Goal: Find specific page/section: Find specific page/section

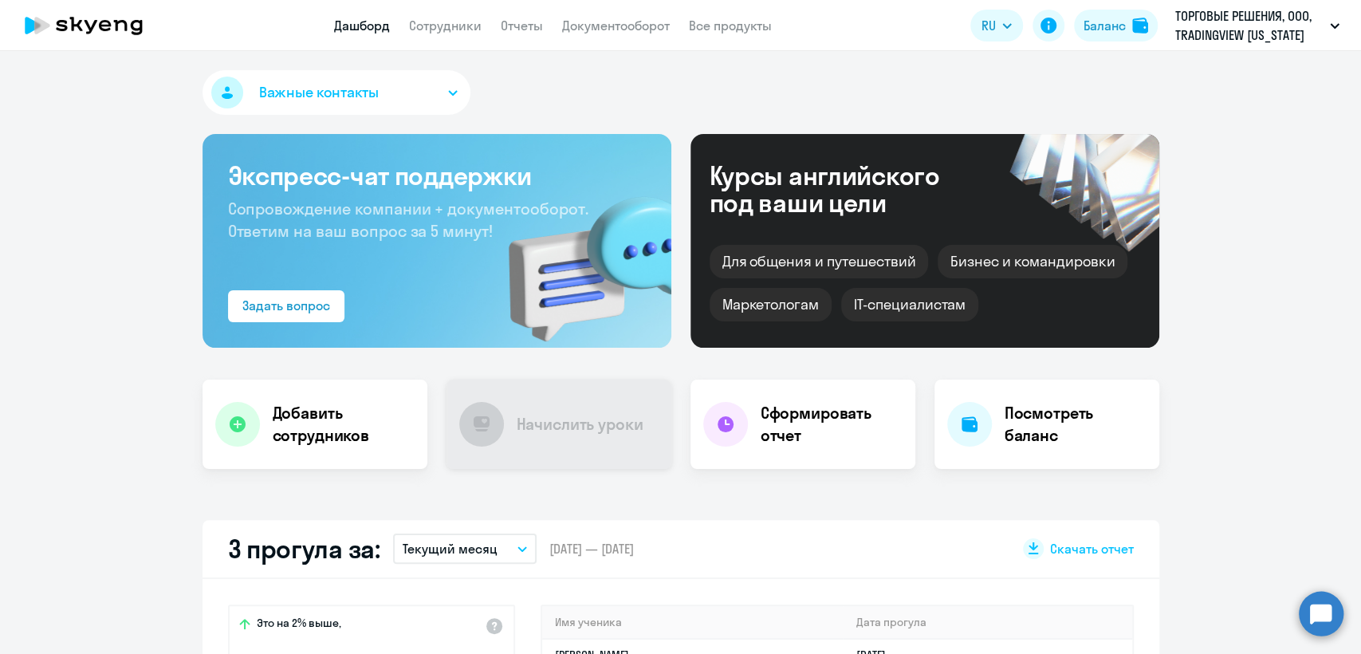
select select "30"
click at [421, 33] on app-menu-item-link "Сотрудники" at bounding box center [445, 26] width 73 height 20
click at [429, 29] on link "Сотрудники" at bounding box center [445, 26] width 73 height 16
select select "30"
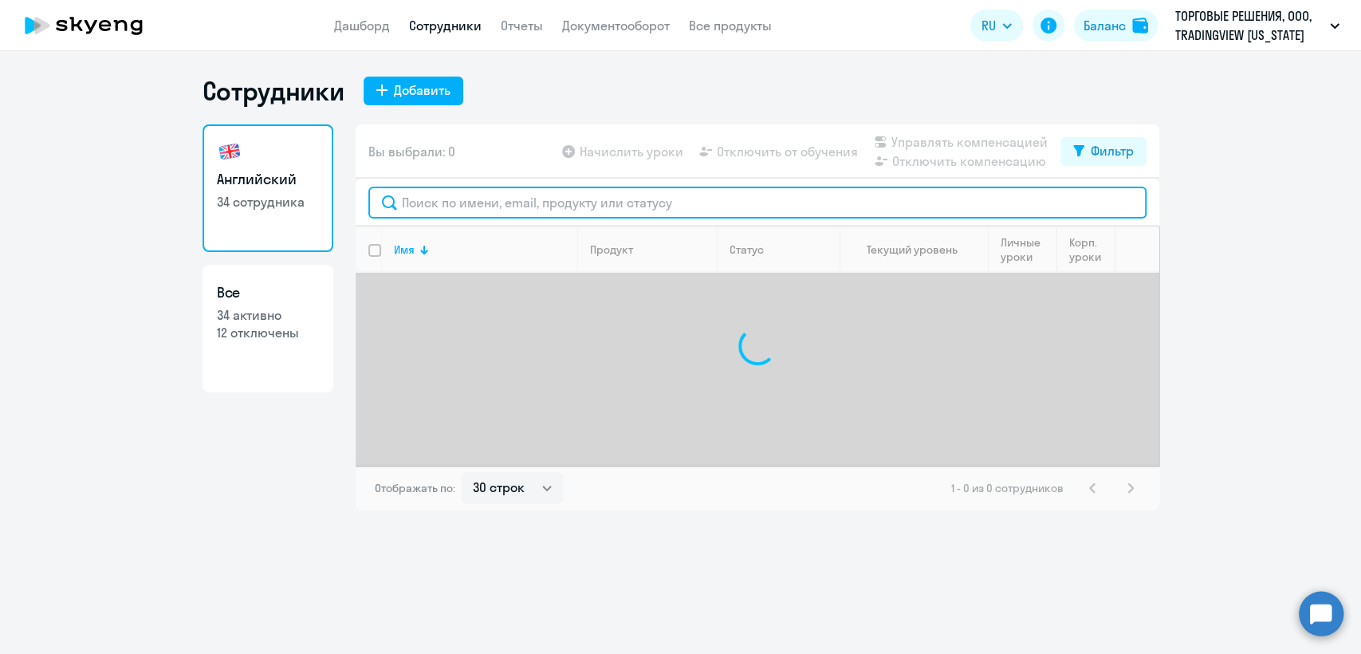
click at [449, 202] on input "text" at bounding box center [757, 203] width 778 height 32
type input "е"
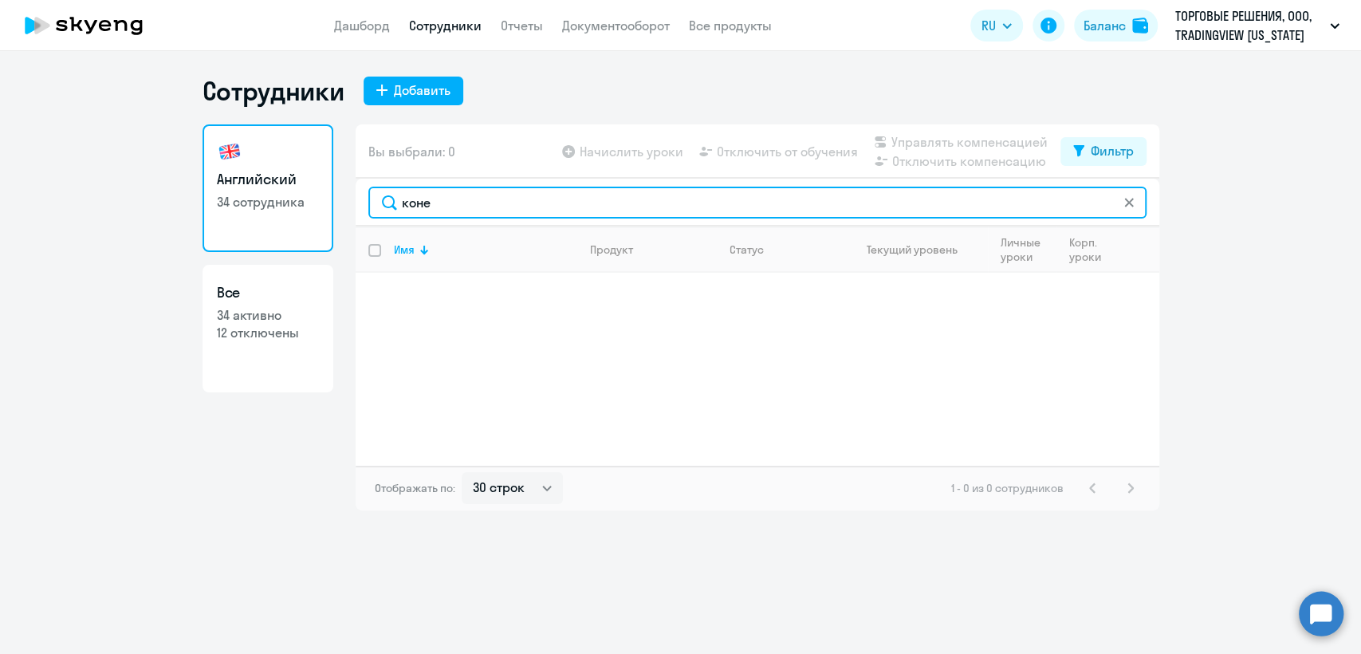
type input "коне"
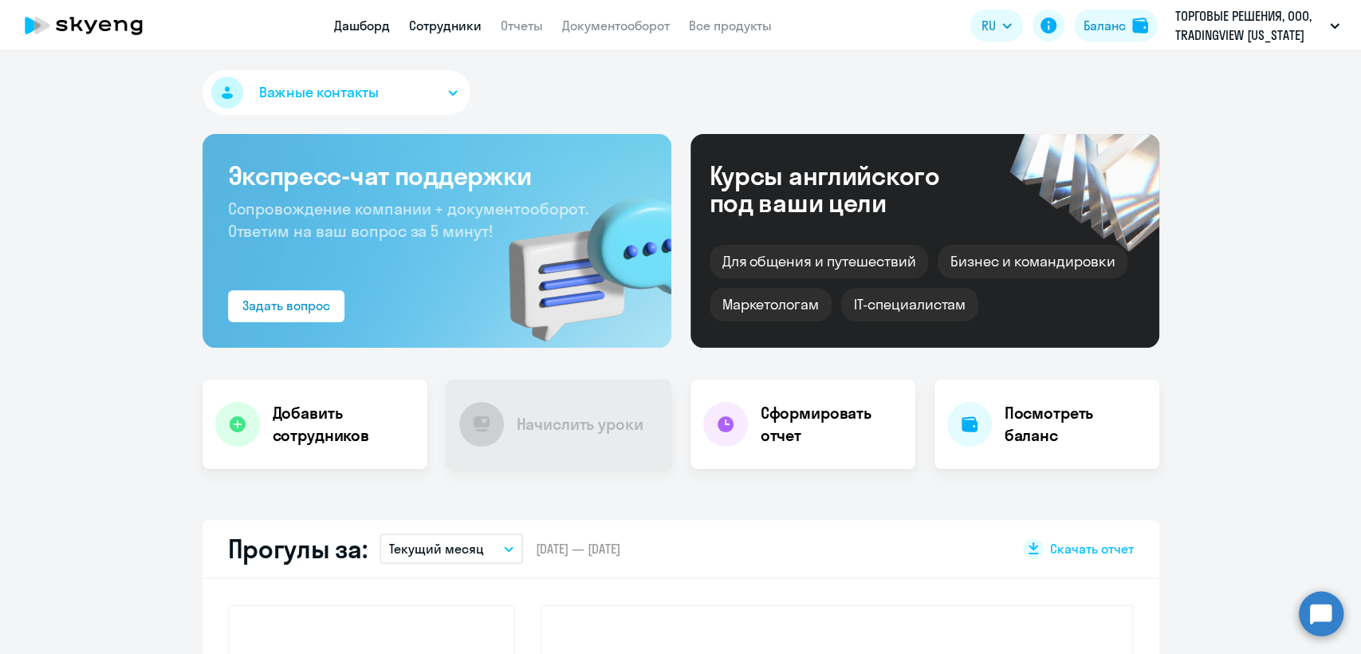
click at [450, 27] on link "Сотрудники" at bounding box center [445, 26] width 73 height 16
select select "30"
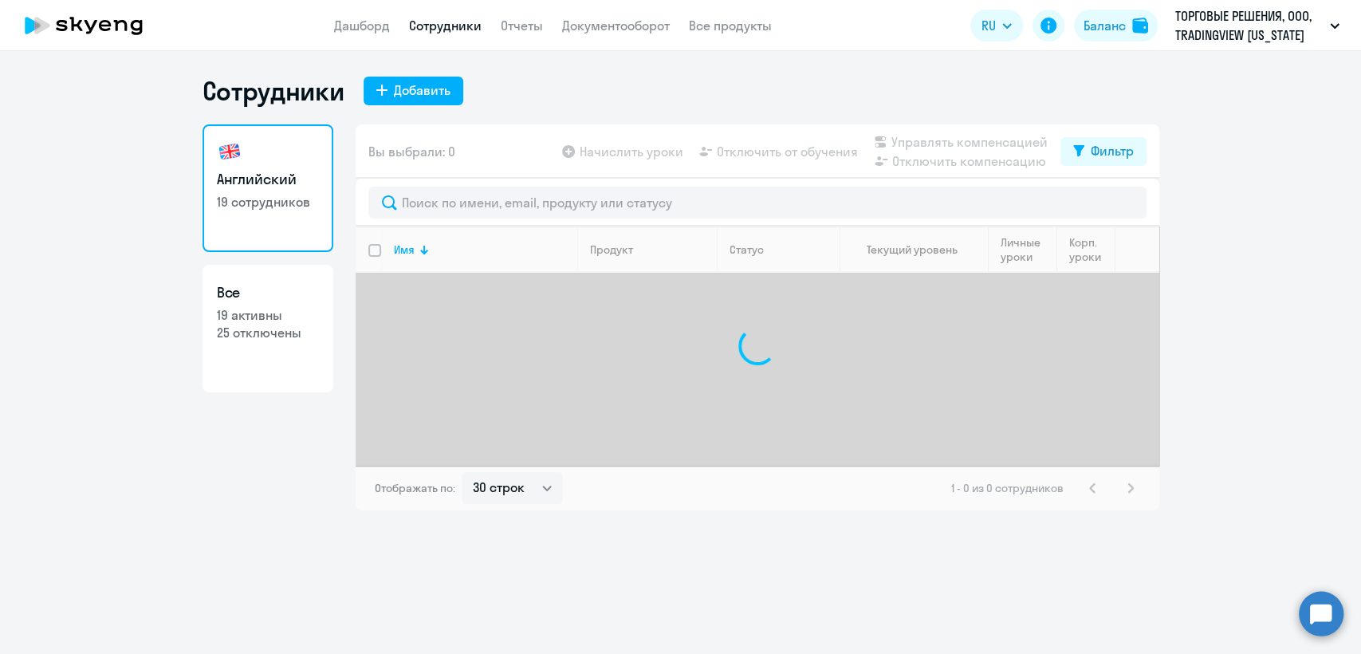
click at [450, 27] on link "Сотрудники" at bounding box center [445, 26] width 73 height 16
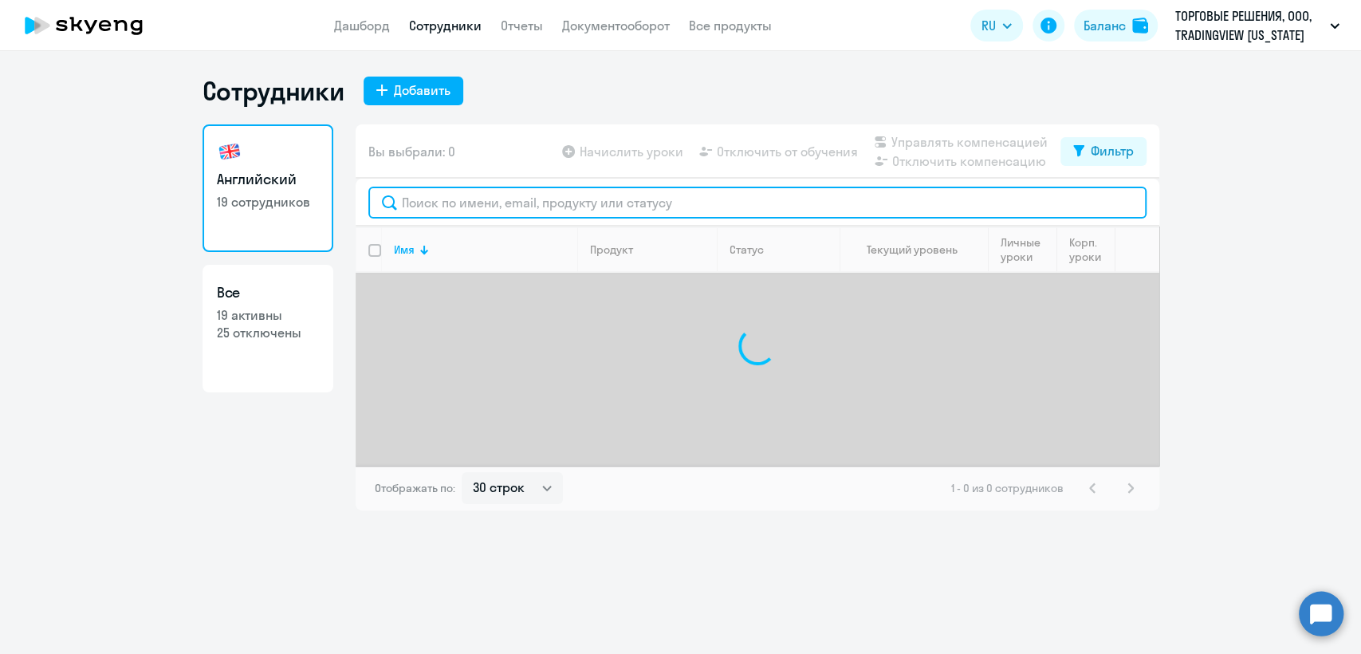
click at [474, 196] on input "text" at bounding box center [757, 203] width 778 height 32
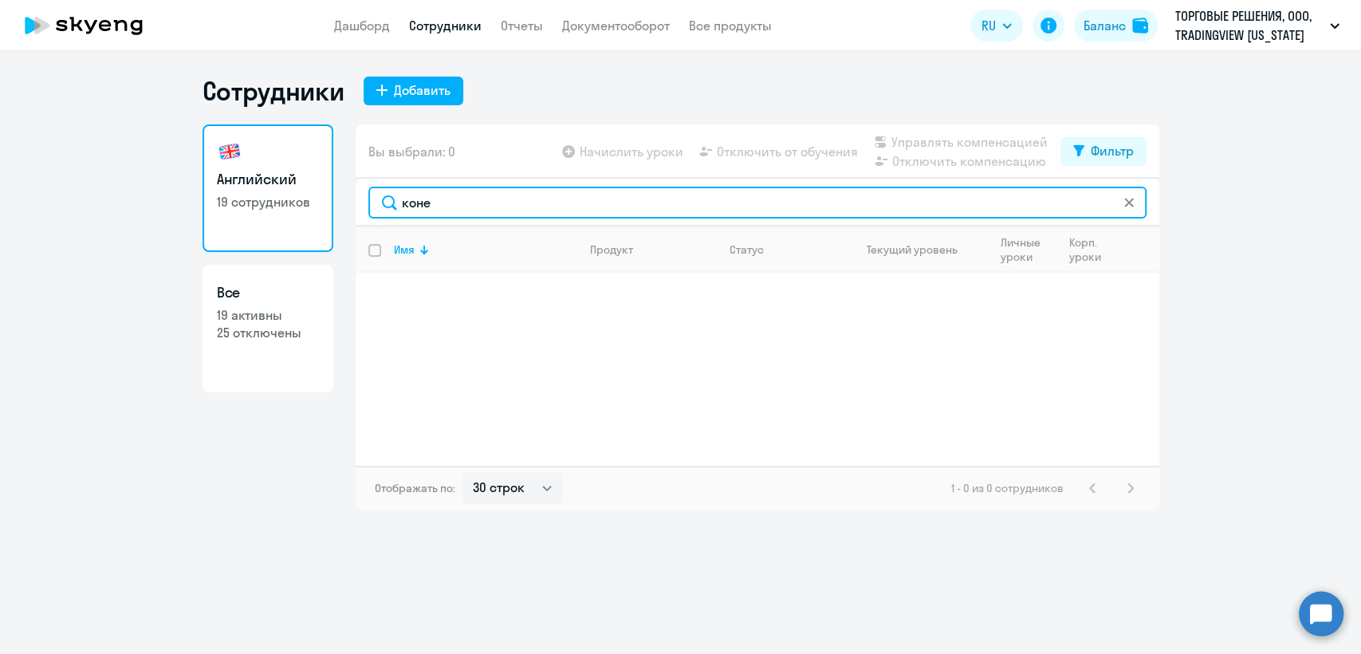
type input "коне"
click at [502, 210] on input "коне" at bounding box center [757, 203] width 778 height 32
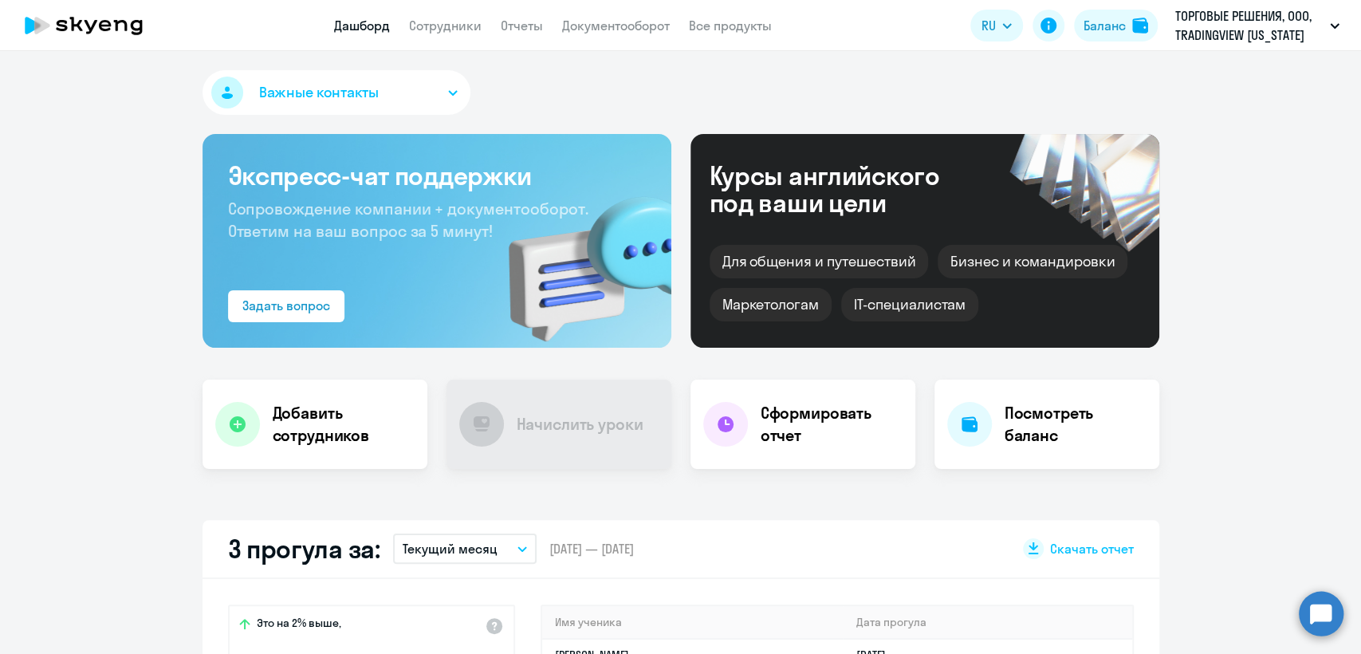
click at [489, 14] on app-header "Дашборд Сотрудники Отчеты Документооборот Все продукты Дашборд Сотрудники Отчет…" at bounding box center [680, 25] width 1361 height 51
click at [454, 22] on link "Сотрудники" at bounding box center [445, 26] width 73 height 16
select select "30"
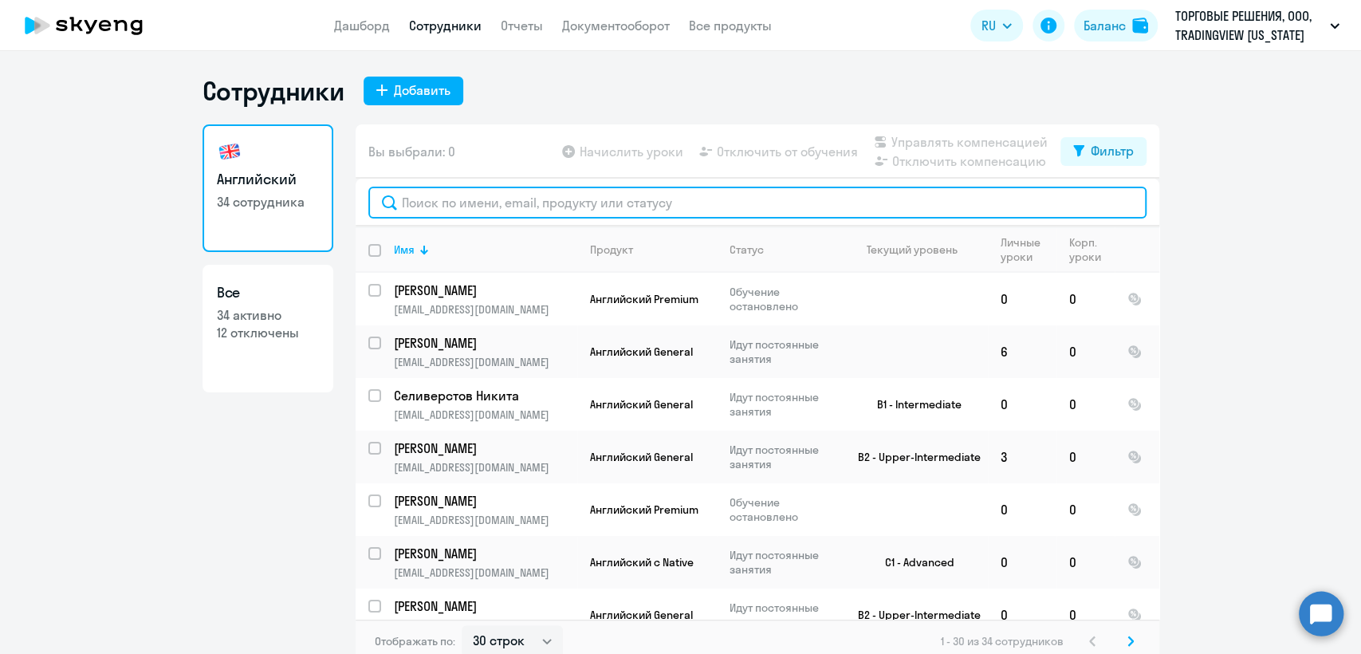
click at [427, 202] on input "text" at bounding box center [757, 203] width 778 height 32
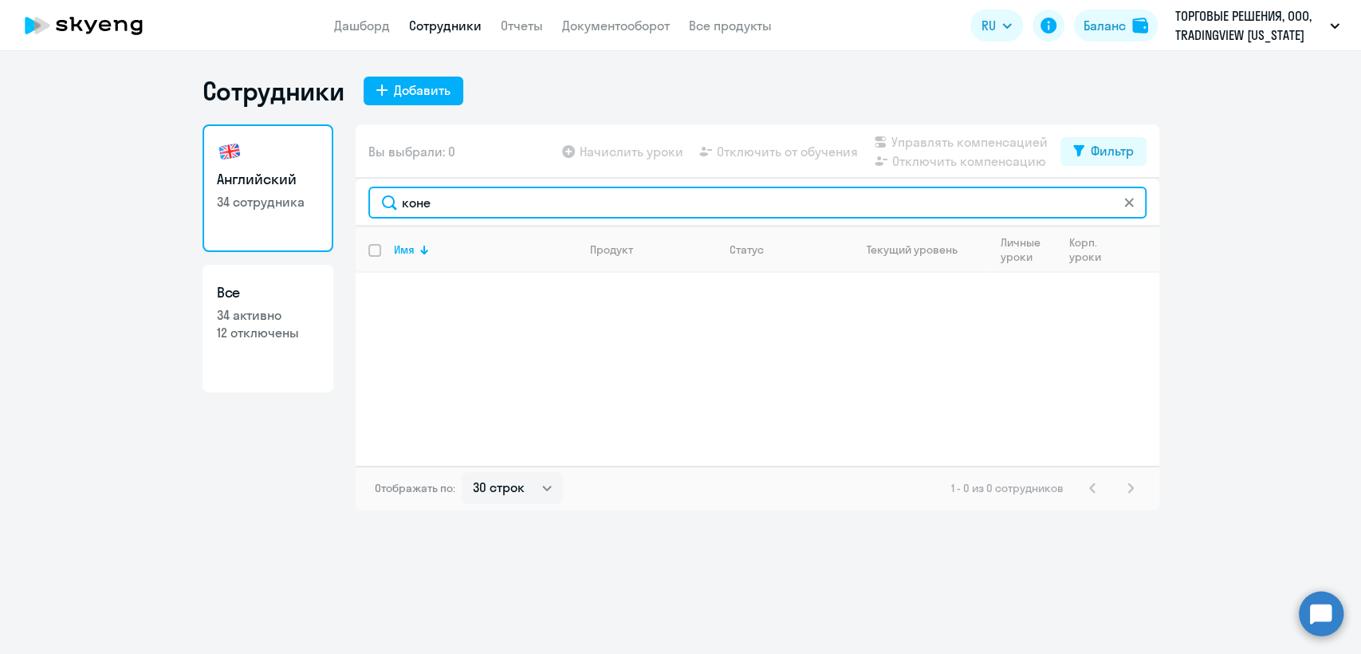
type input "коне"
click at [469, 196] on input "коне" at bounding box center [757, 203] width 778 height 32
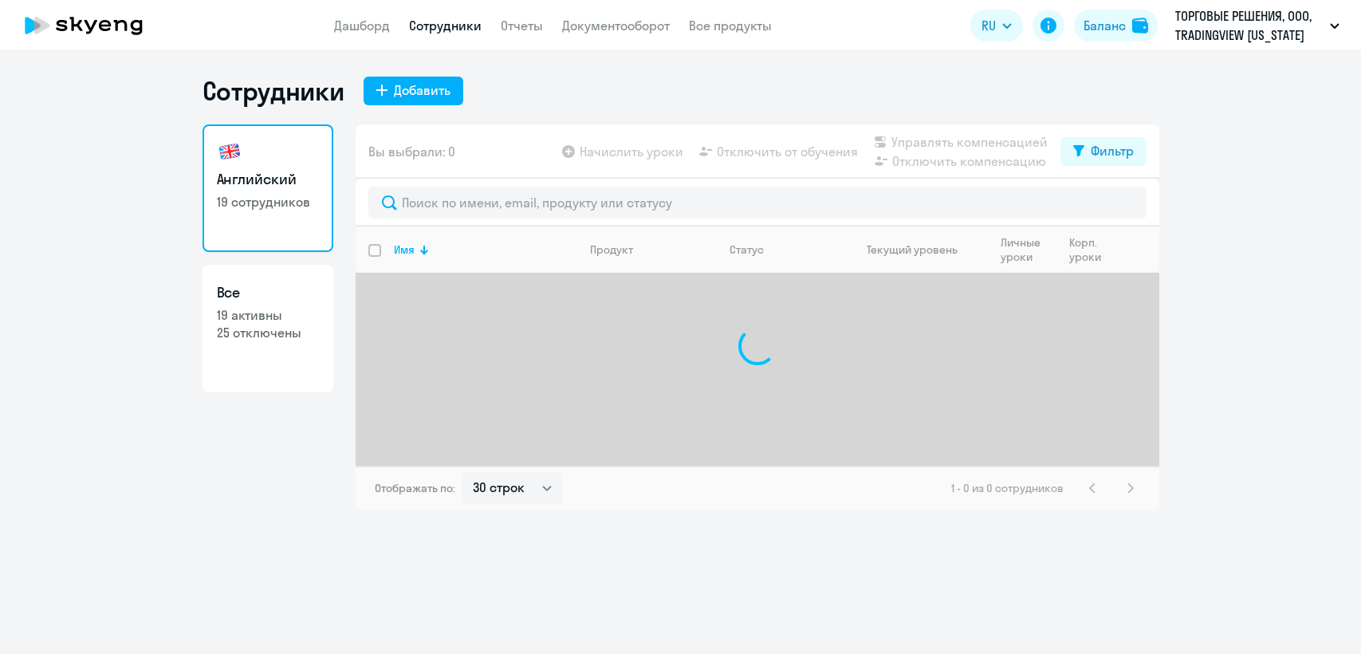
select select "30"
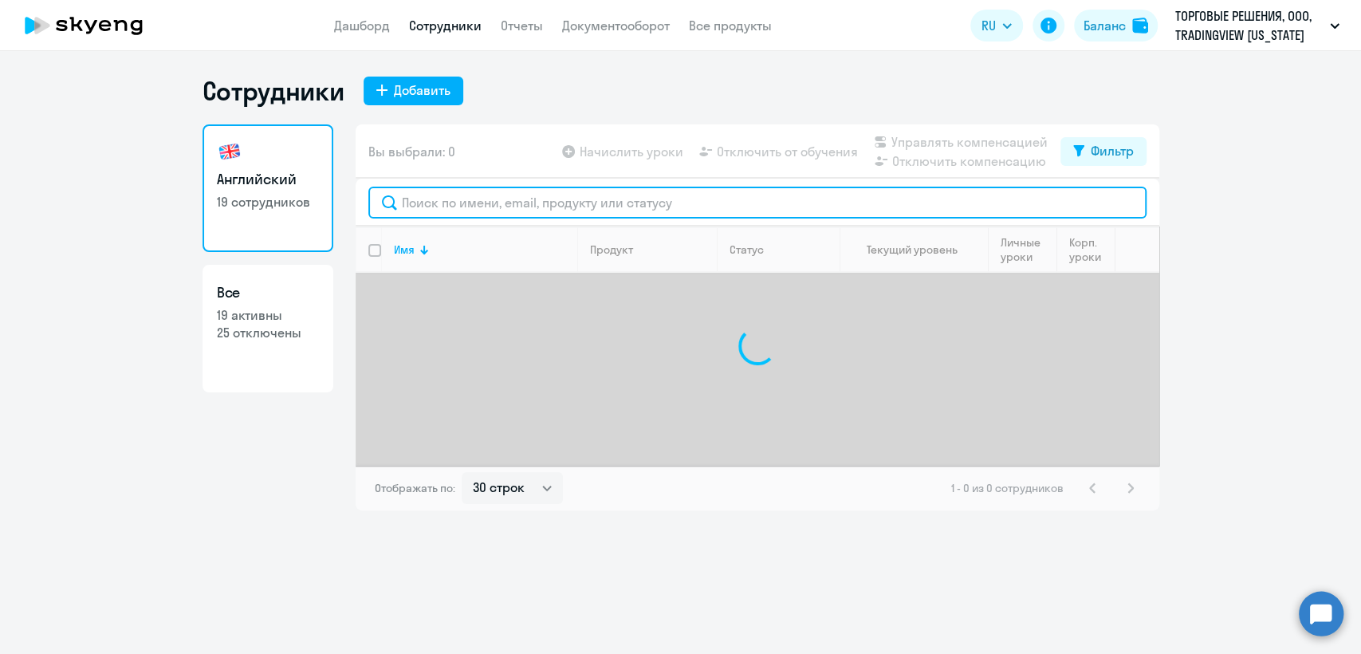
click at [470, 210] on input "text" at bounding box center [757, 203] width 778 height 32
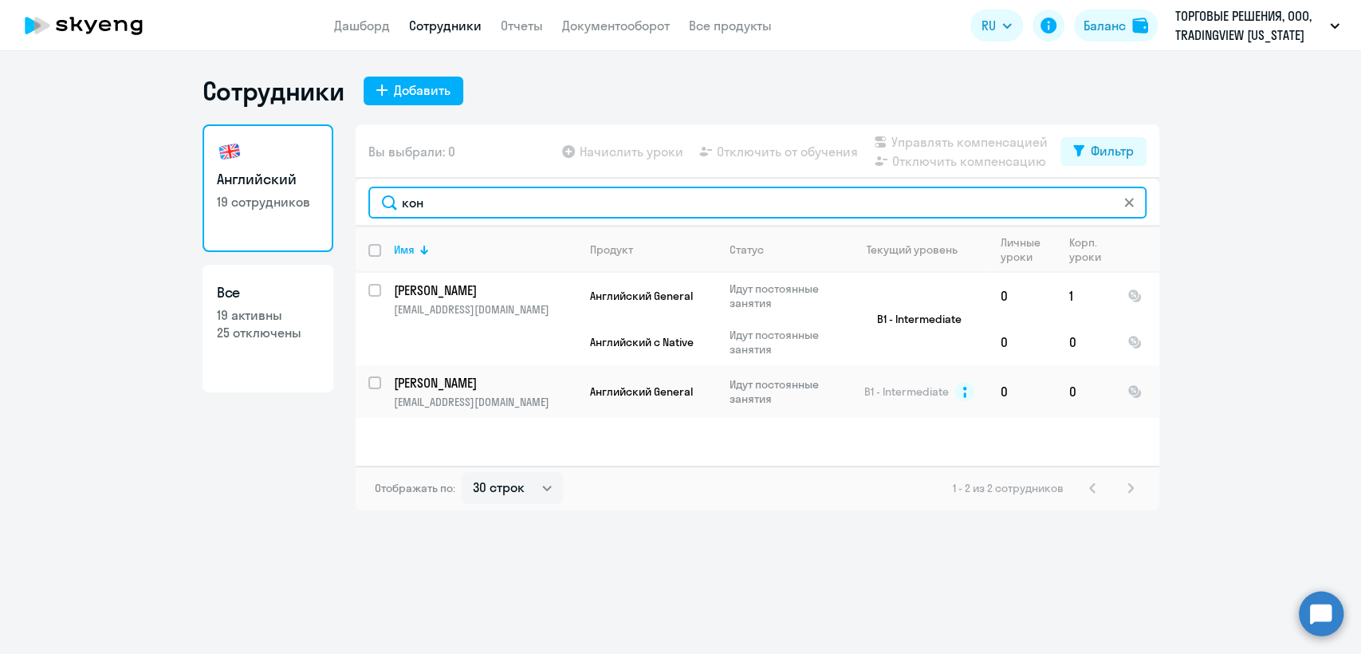
type input "кон"
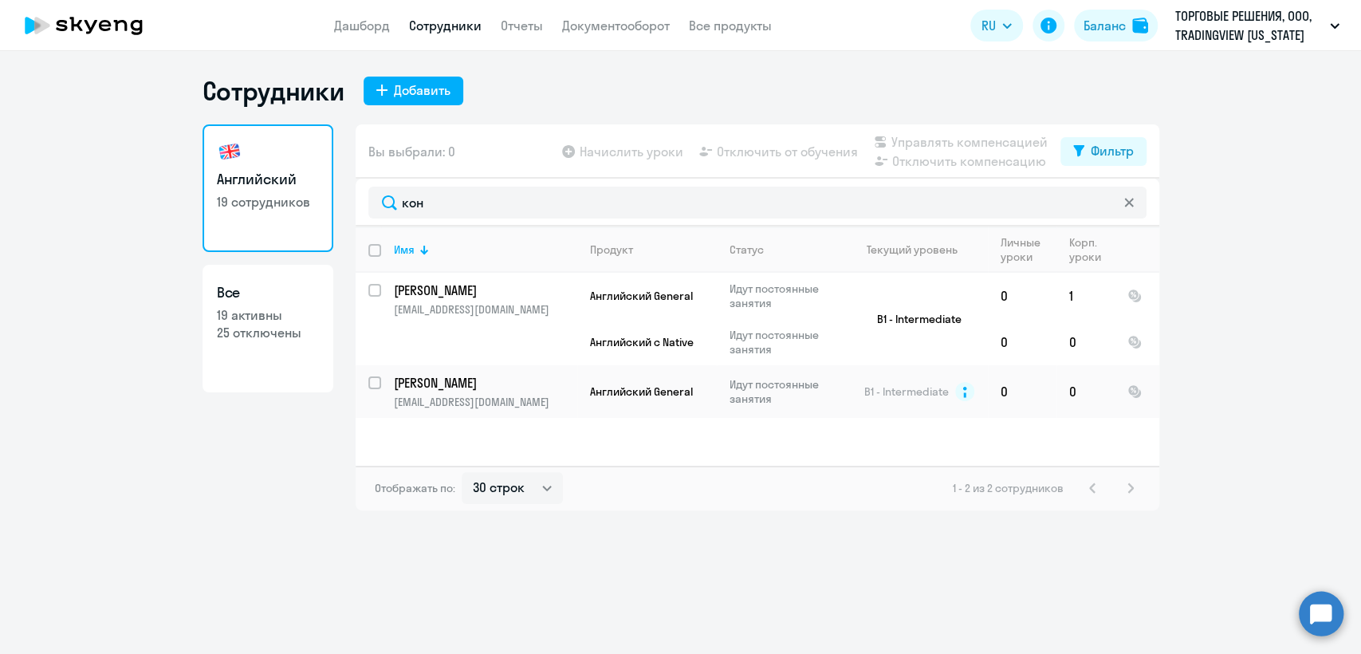
click at [133, 411] on ng-component "Сотрудники Добавить Английский 19 сотрудников Все 19 активны 25 отключены Вы вы…" at bounding box center [680, 292] width 1361 height 435
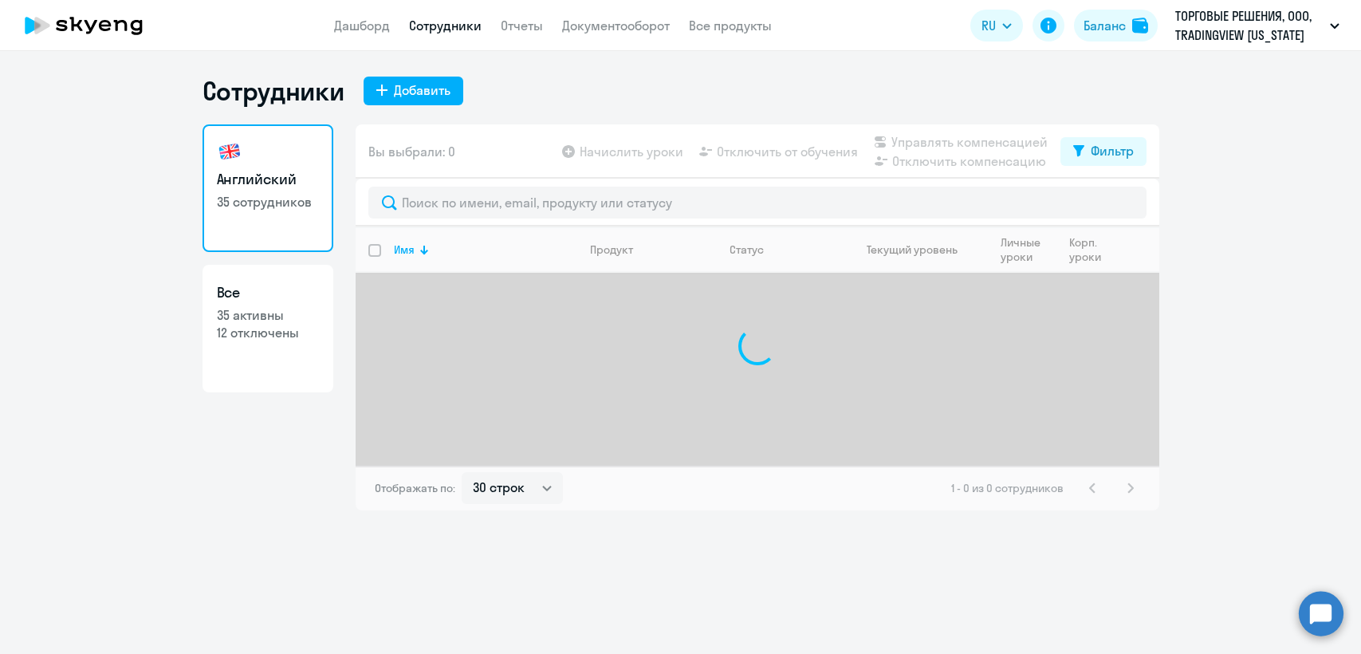
select select "30"
click at [1319, 22] on p "ТОРГОВЫЕ РЕШЕНИЯ, ООО, TRADINGVIEW [US_STATE] LLC" at bounding box center [1249, 25] width 148 height 38
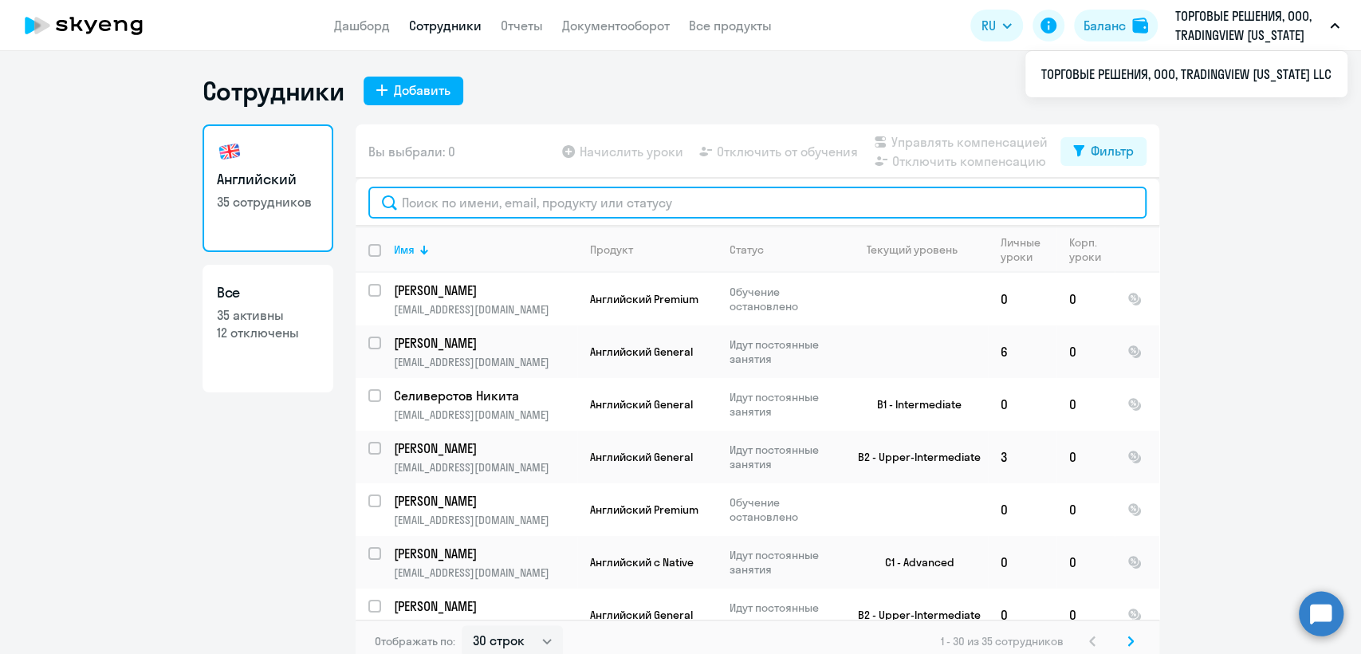
click at [603, 197] on input "text" at bounding box center [757, 203] width 778 height 32
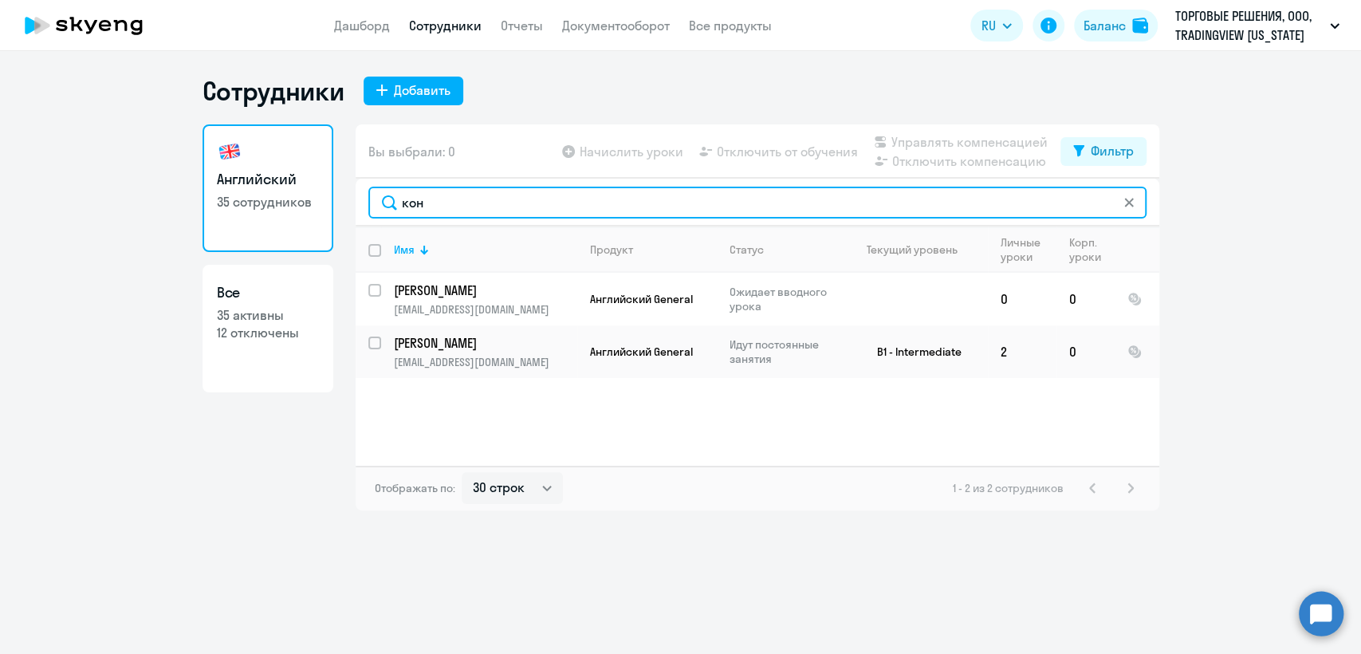
click at [477, 207] on input "кон" at bounding box center [757, 203] width 778 height 32
paste input "akoneva@tradingview.com"
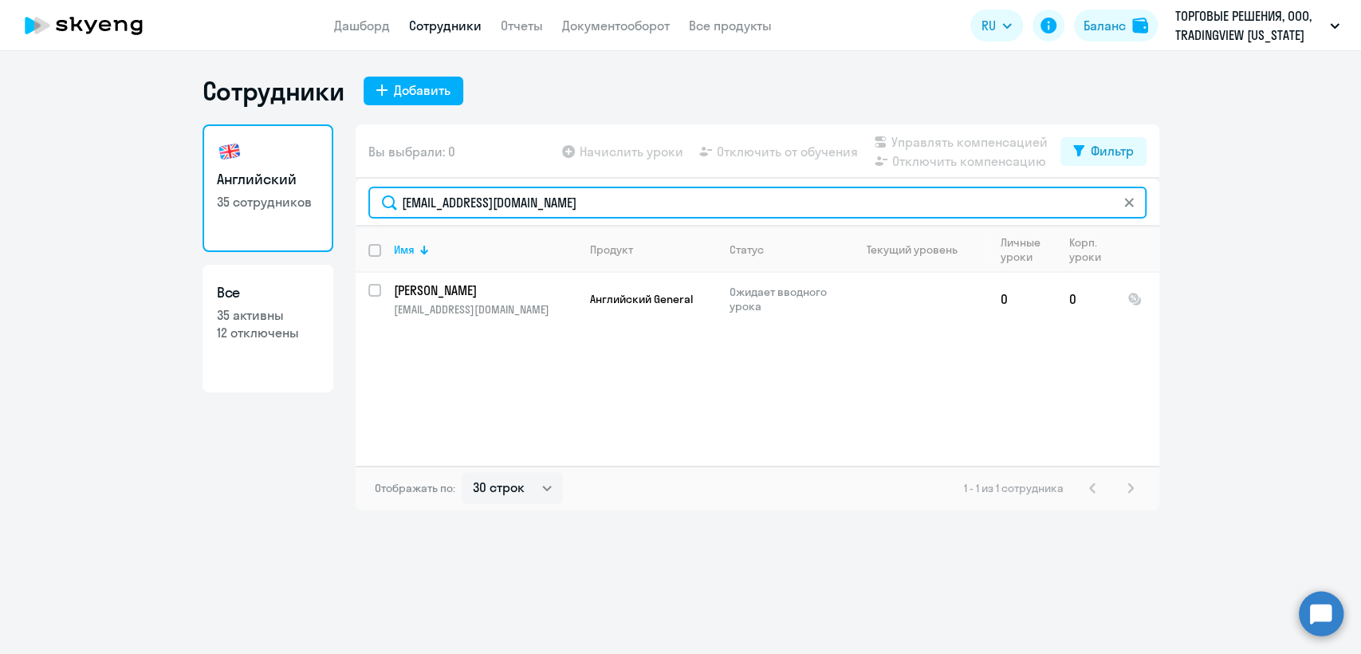
type input "akoneva@tradingview.com"
